Goal: Task Accomplishment & Management: Manage account settings

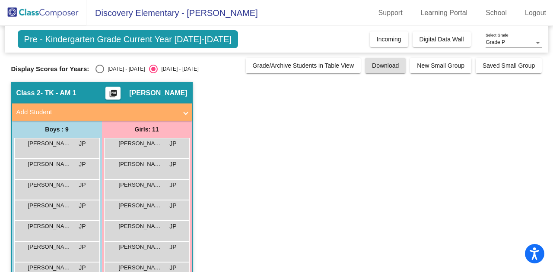
scroll to position [1, 0]
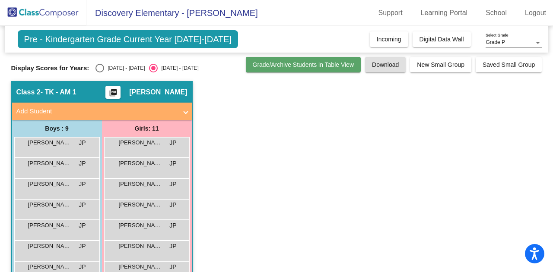
click at [322, 64] on span "Grade/Archive Students in Table View" at bounding box center [303, 64] width 101 height 7
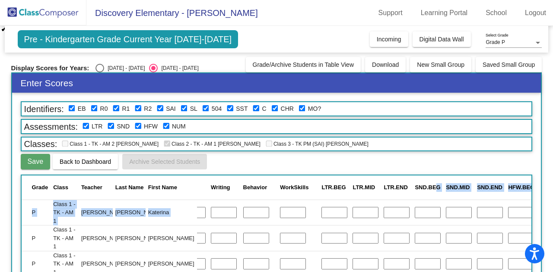
drag, startPoint x: 528, startPoint y: 199, endPoint x: 527, endPoint y: 206, distance: 6.9
click at [527, 206] on div "Grade Class Teacher Last Name First Name Archive Student Id Reading Math Writin…" at bounding box center [277, 261] width 512 height 173
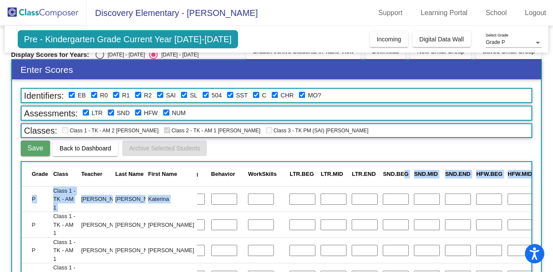
scroll to position [13, 0]
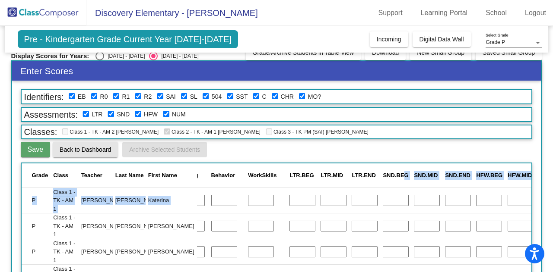
click at [97, 150] on span "Back to Dashboard" at bounding box center [85, 149] width 51 height 7
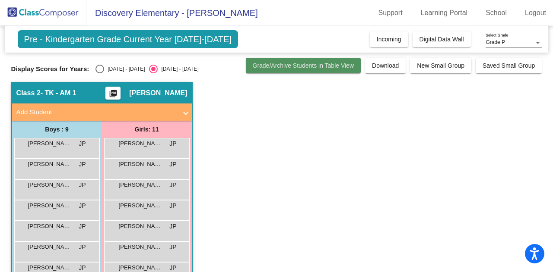
click at [312, 65] on span "Grade/Archive Students in Table View" at bounding box center [303, 65] width 101 height 7
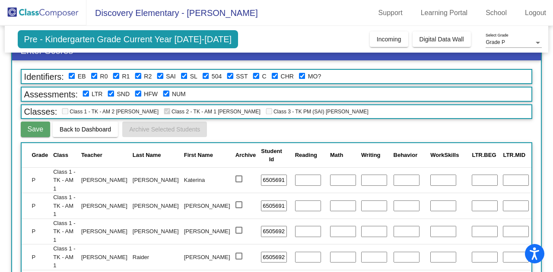
scroll to position [35, 0]
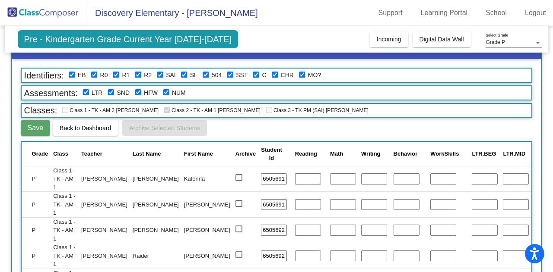
click at [136, 114] on div "Class 1 - TK - AM 2 [PERSON_NAME] Class 2 - TK - AM 1 [PERSON_NAME] Class 3 - T…" at bounding box center [264, 111] width 408 height 12
click at [265, 123] on div "Save Back to Dashboard Archive Selected Students" at bounding box center [277, 128] width 512 height 16
click at [96, 127] on span "Back to Dashboard" at bounding box center [85, 128] width 51 height 7
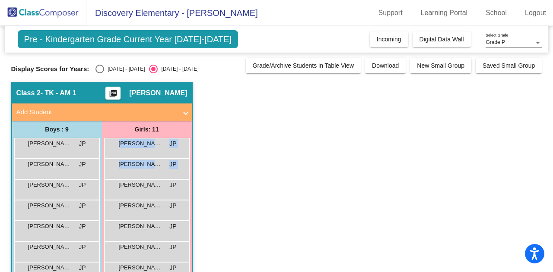
drag, startPoint x: 548, startPoint y: 154, endPoint x: 547, endPoint y: 196, distance: 41.5
click at [547, 196] on mat-sidenav-content "Grade P Select Grade Pre - Kindergarten Grade Current Year 2025-2026 Add, Move,…" at bounding box center [276, 149] width 553 height 247
click at [431, 38] on span "Digital Data Wall" at bounding box center [441, 39] width 44 height 7
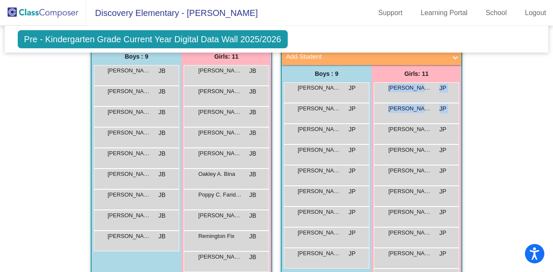
scroll to position [176, 0]
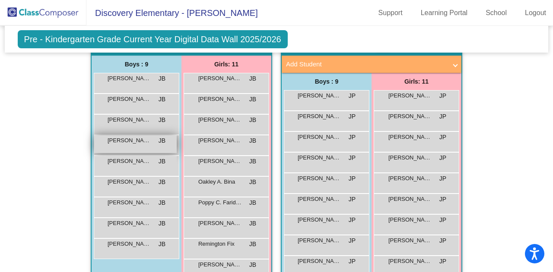
click at [133, 136] on span "[PERSON_NAME]" at bounding box center [129, 140] width 43 height 9
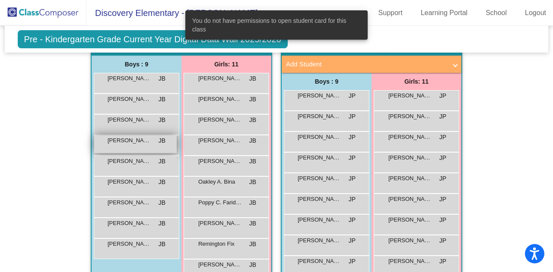
click at [136, 138] on span "[PERSON_NAME]" at bounding box center [129, 140] width 43 height 9
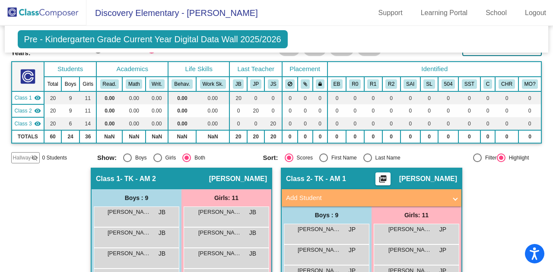
scroll to position [44, 0]
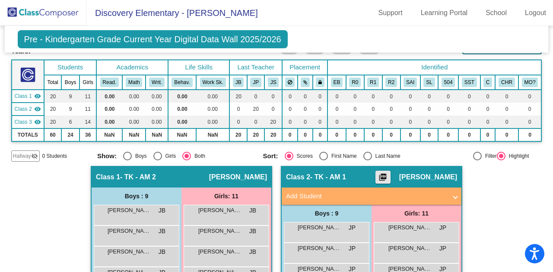
click at [388, 173] on mat-icon "picture_as_pdf" at bounding box center [382, 179] width 10 height 12
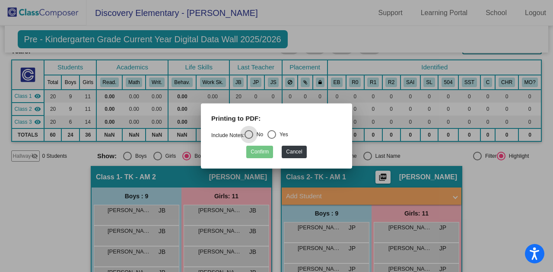
click at [498, 175] on div at bounding box center [276, 136] width 553 height 272
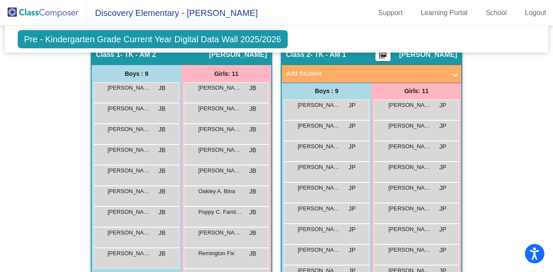
scroll to position [165, 0]
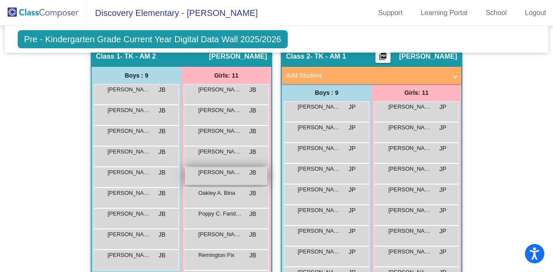
click at [231, 171] on span "[PERSON_NAME]" at bounding box center [219, 172] width 43 height 9
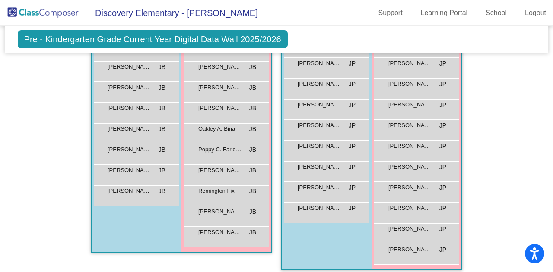
scroll to position [231, 0]
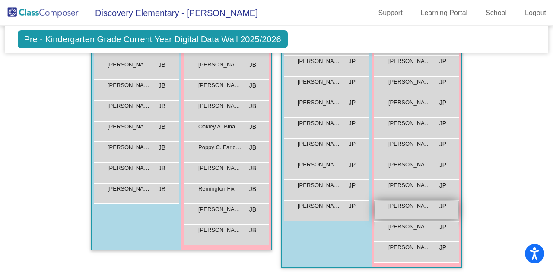
click at [407, 203] on span "[PERSON_NAME]" at bounding box center [409, 206] width 43 height 9
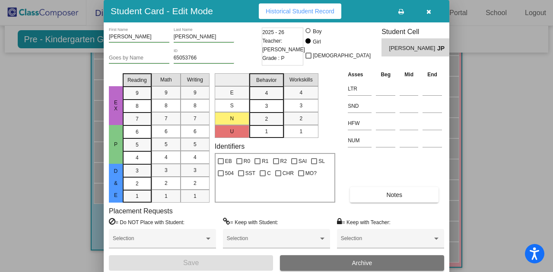
click at [549, 119] on div at bounding box center [276, 136] width 553 height 272
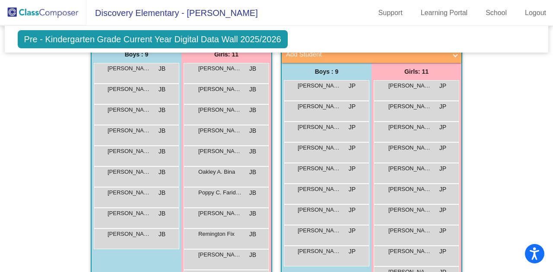
scroll to position [144, 0]
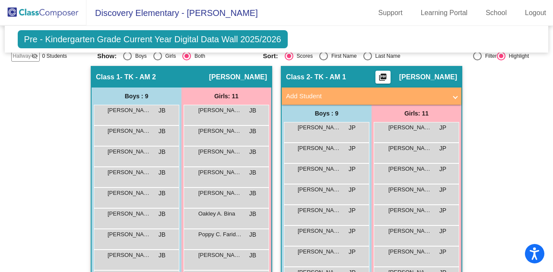
drag, startPoint x: 547, startPoint y: 99, endPoint x: 545, endPoint y: 58, distance: 41.1
click at [545, 58] on mat-sidenav-content "Grade P Select Grade Pre - Kindergarten Grade Current Year Digital Data Wall 20…" at bounding box center [276, 149] width 553 height 247
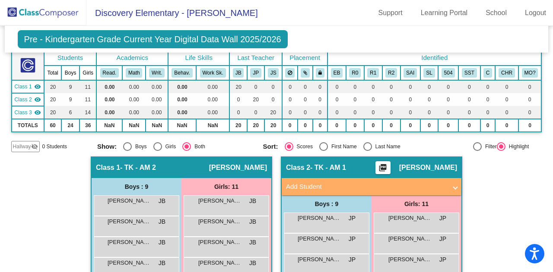
scroll to position [0, 0]
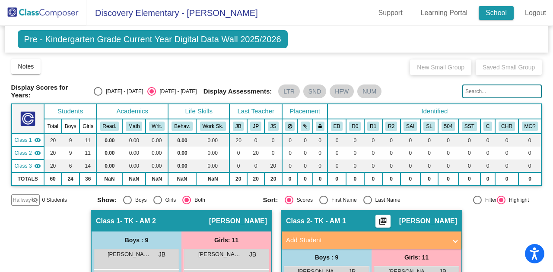
click at [501, 9] on link "School" at bounding box center [495, 13] width 35 height 14
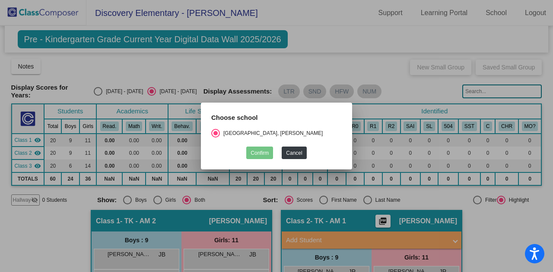
click at [324, 24] on div at bounding box center [276, 136] width 553 height 272
